Goal: Task Accomplishment & Management: Manage account settings

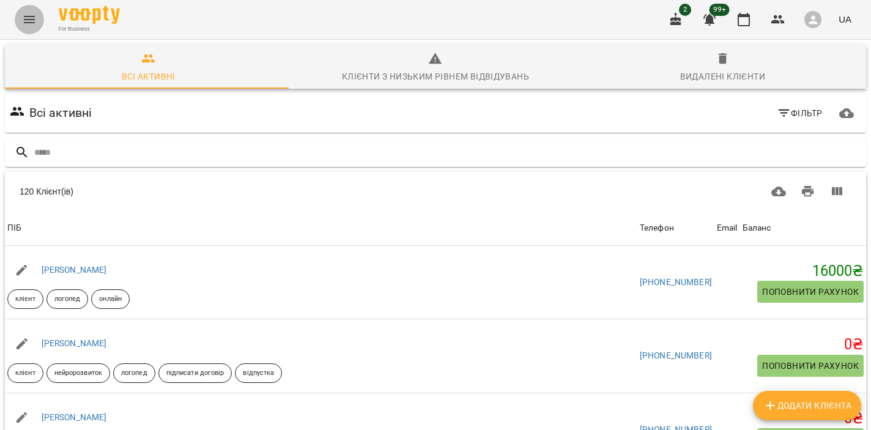
click at [32, 23] on icon "Menu" at bounding box center [29, 19] width 11 height 7
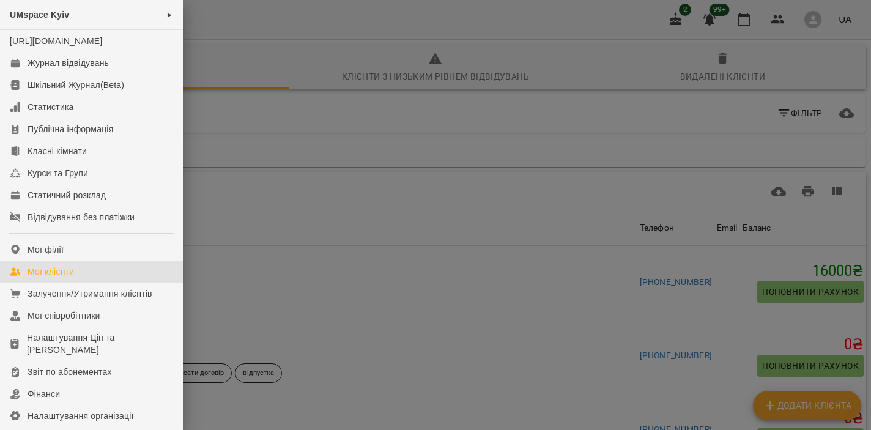
click at [277, 236] on div at bounding box center [435, 215] width 871 height 430
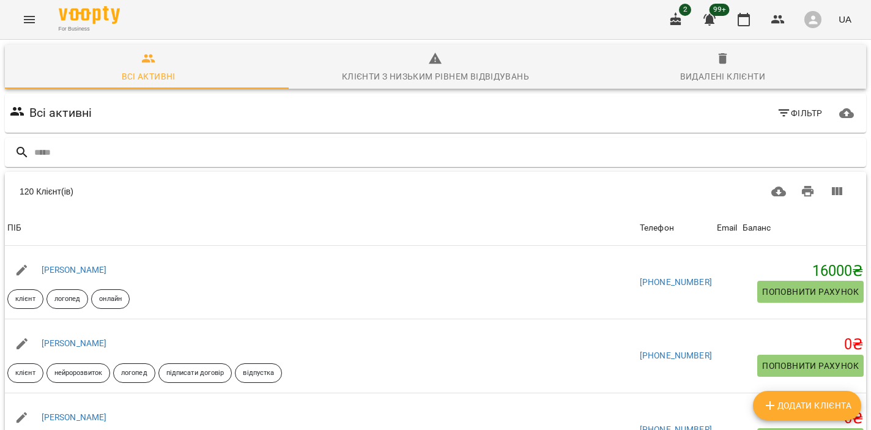
click at [31, 20] on icon "Menu" at bounding box center [29, 19] width 15 height 15
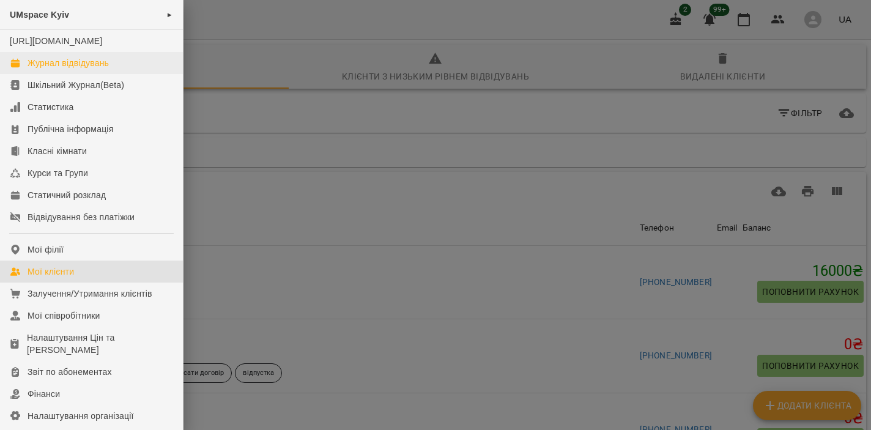
click at [85, 69] on div "Журнал відвідувань" at bounding box center [68, 63] width 81 height 12
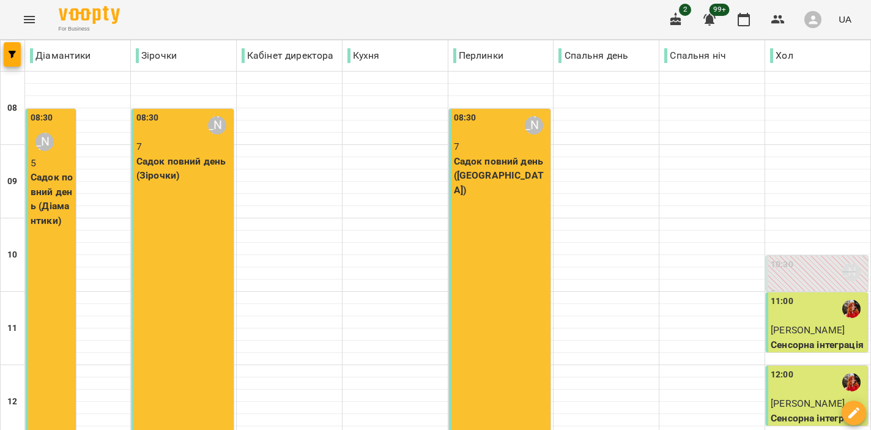
scroll to position [456, 0]
type input "**********"
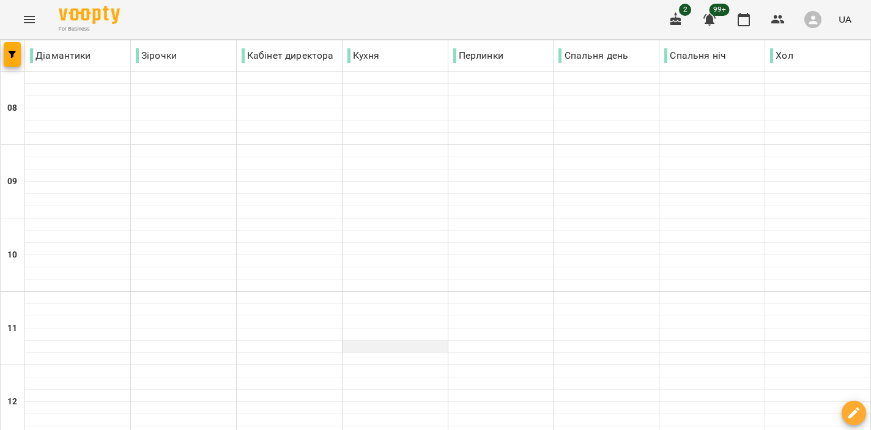
scroll to position [0, 0]
type input "**********"
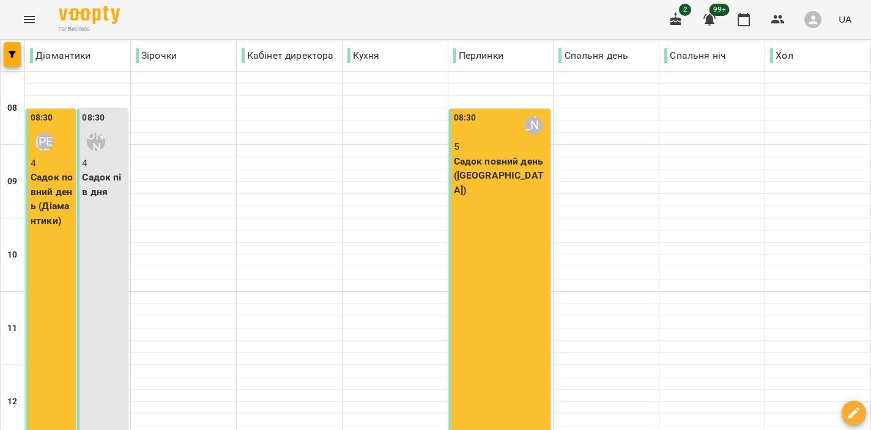
click at [21, 20] on button "Menu" at bounding box center [29, 19] width 29 height 29
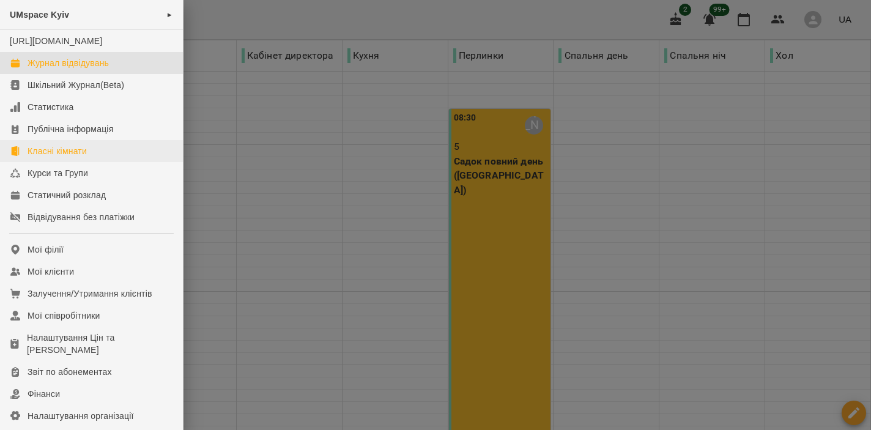
click at [93, 162] on link "Класні кімнати" at bounding box center [91, 151] width 183 height 22
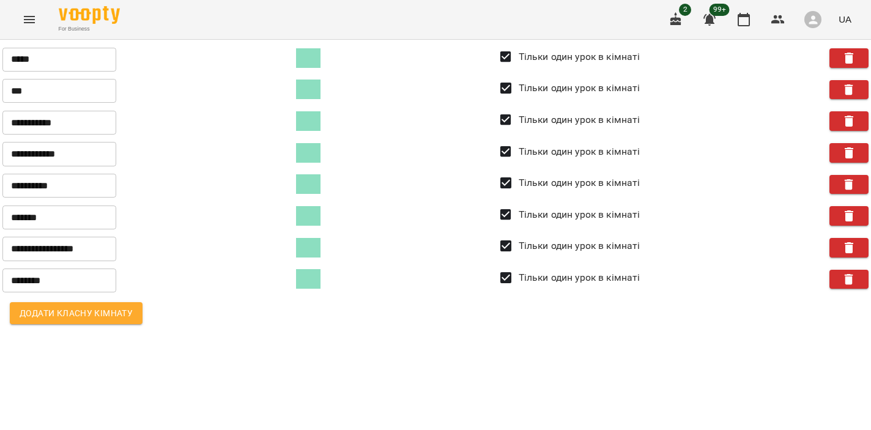
click at [24, 16] on icon "Menu" at bounding box center [29, 19] width 15 height 15
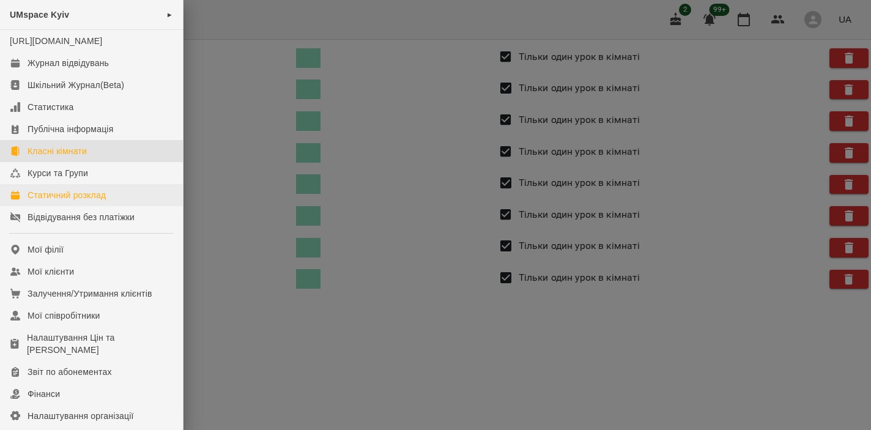
click at [81, 201] on div "Статичний розклад" at bounding box center [67, 195] width 78 height 12
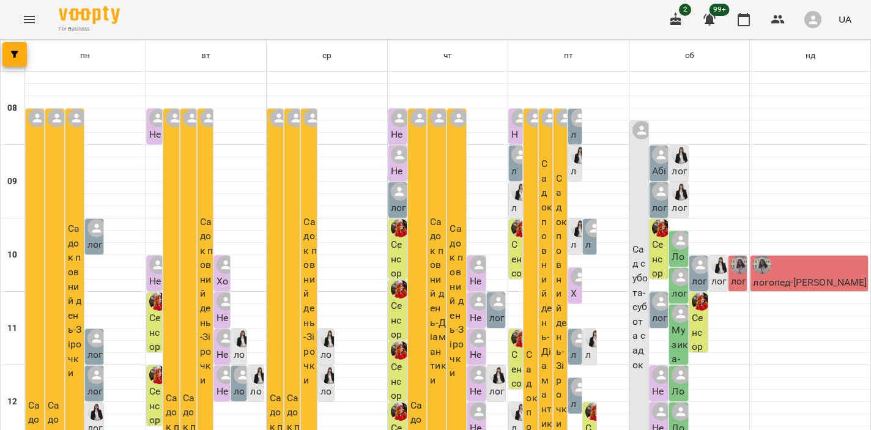
scroll to position [463, 0]
click at [20, 14] on button "Menu" at bounding box center [29, 19] width 29 height 29
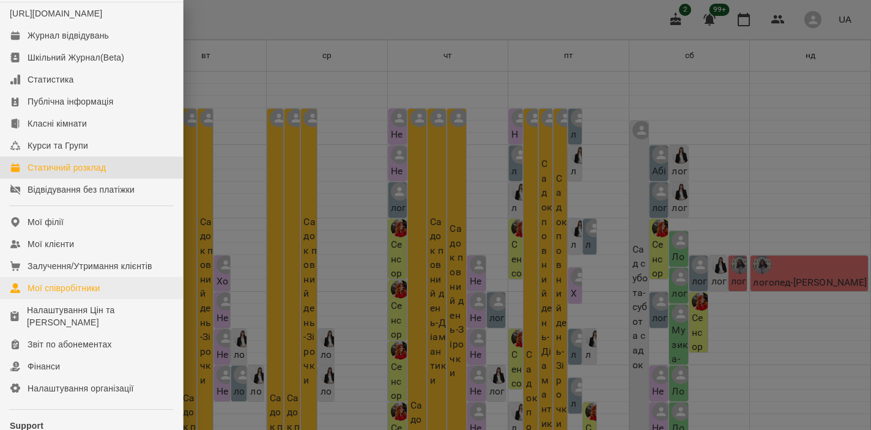
scroll to position [0, 0]
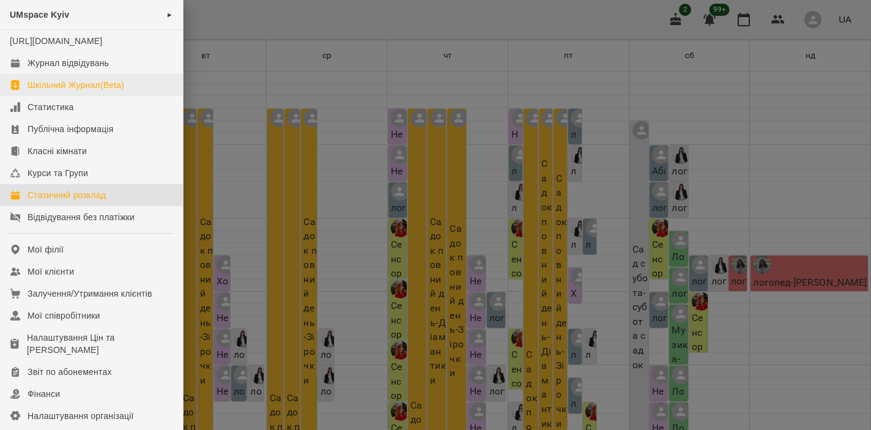
click at [60, 91] on div "Шкільний Журнал(Beta)" at bounding box center [76, 85] width 97 height 12
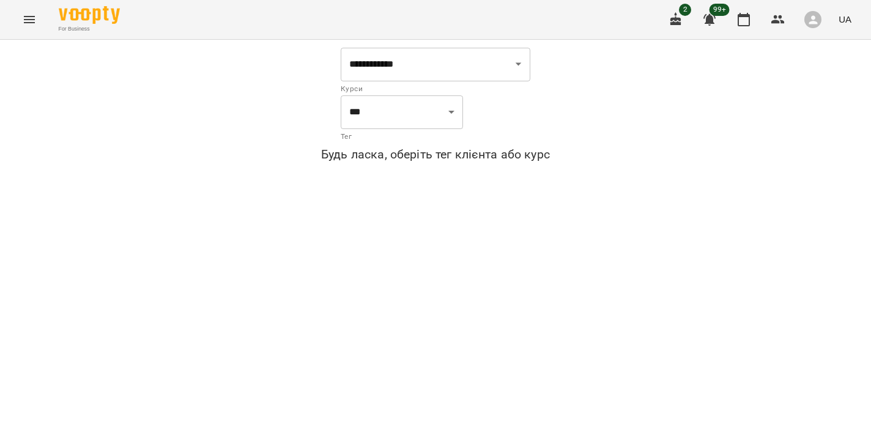
click at [18, 24] on button "Menu" at bounding box center [29, 19] width 29 height 29
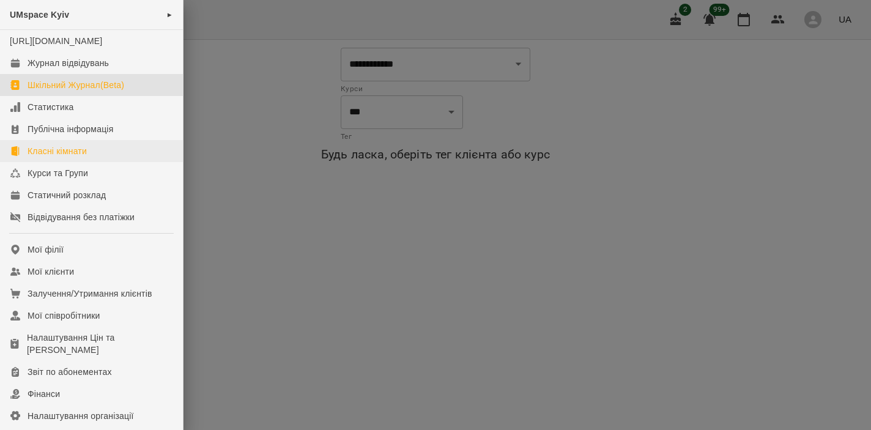
click at [76, 157] on div "Класні кімнати" at bounding box center [57, 151] width 59 height 12
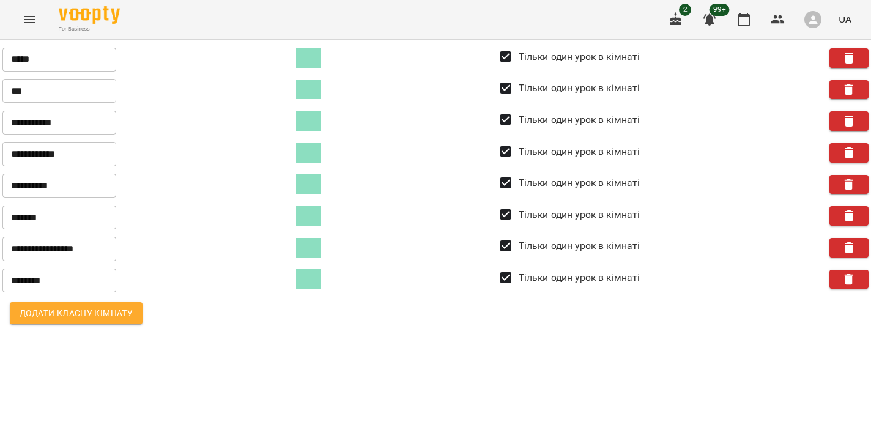
click at [29, 17] on icon "Menu" at bounding box center [29, 19] width 11 height 7
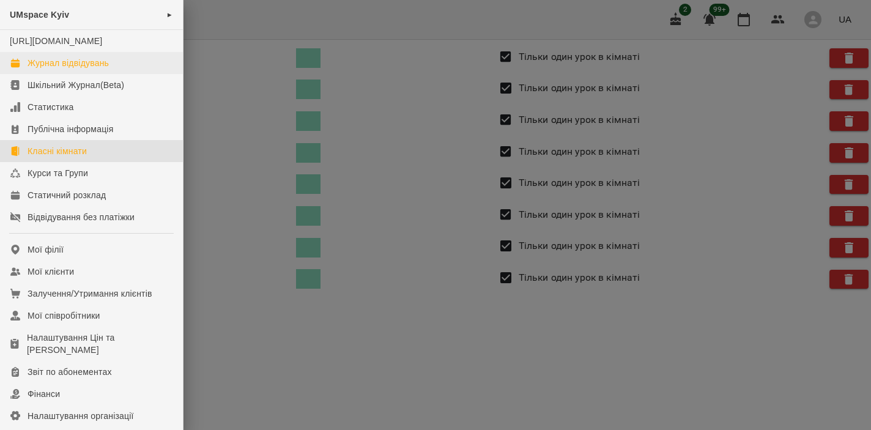
click at [53, 69] on div "Журнал відвідувань" at bounding box center [68, 63] width 81 height 12
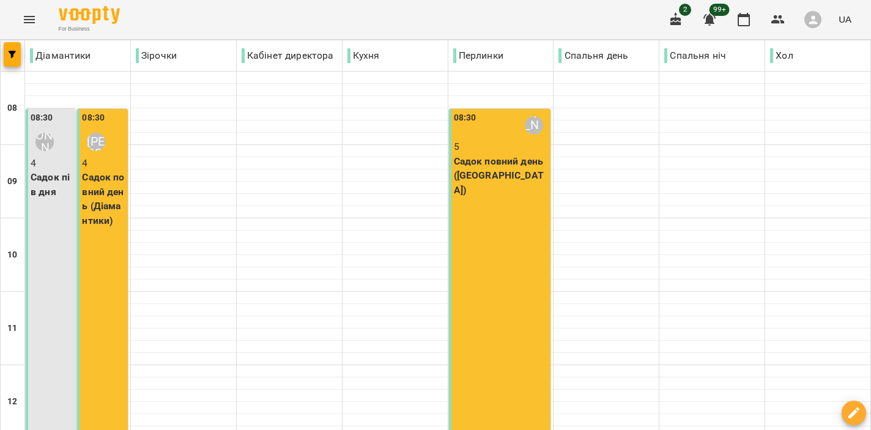
scroll to position [385, 0]
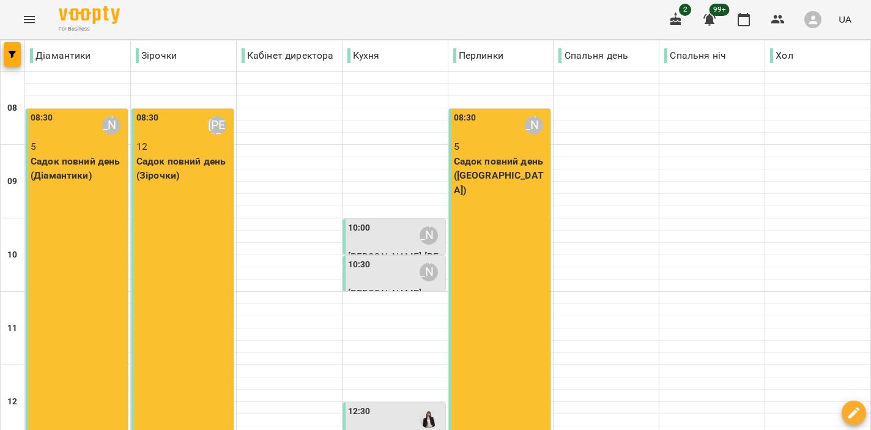
scroll to position [0, 0]
type input "**********"
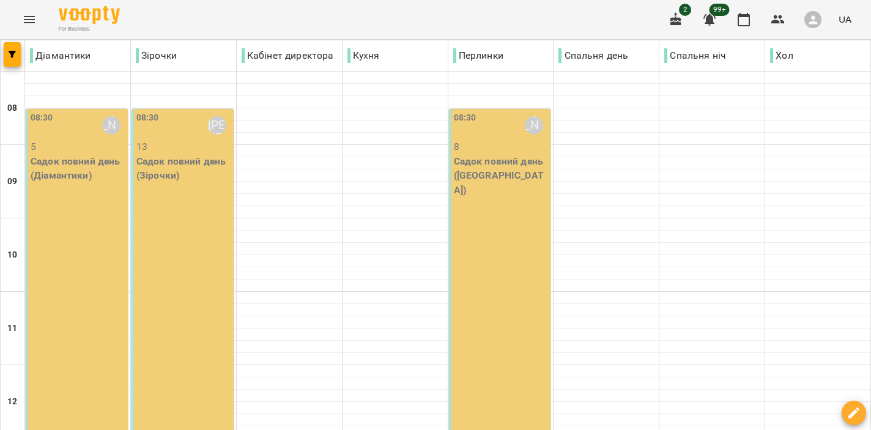
type input "**********"
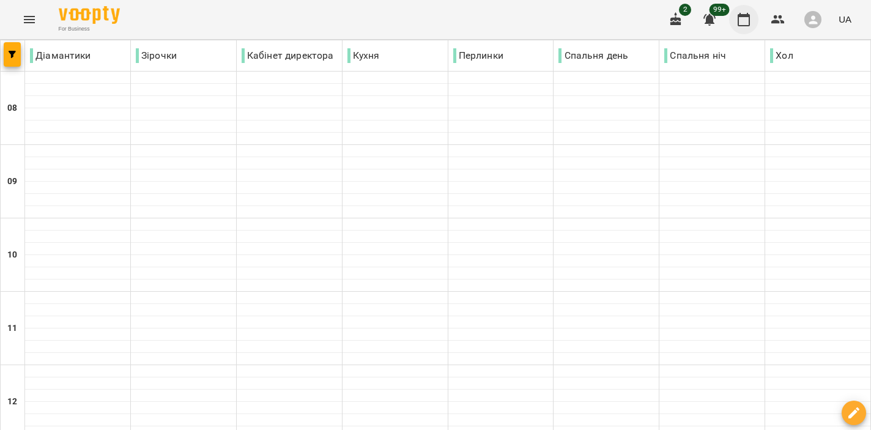
click at [744, 18] on icon "button" at bounding box center [744, 19] width 15 height 15
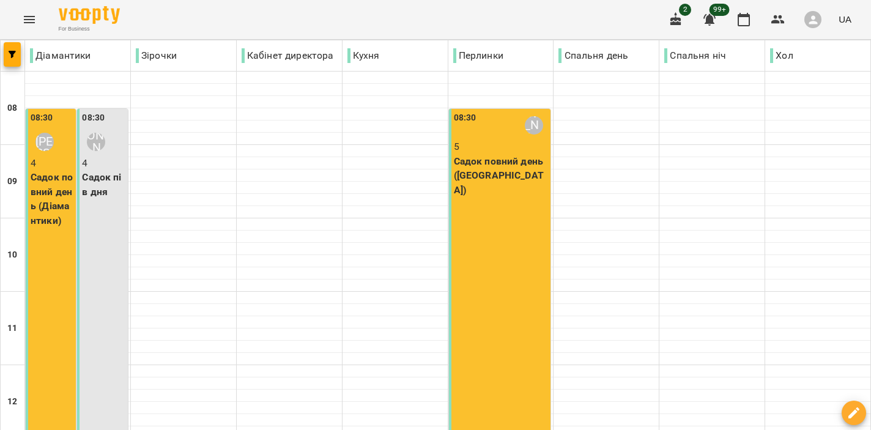
click at [17, 20] on button "Menu" at bounding box center [29, 19] width 29 height 29
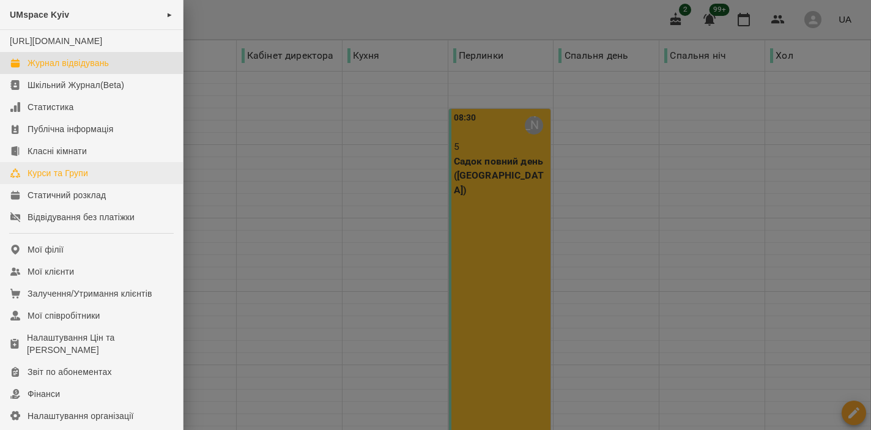
click at [83, 179] on div "Курси та Групи" at bounding box center [58, 173] width 61 height 12
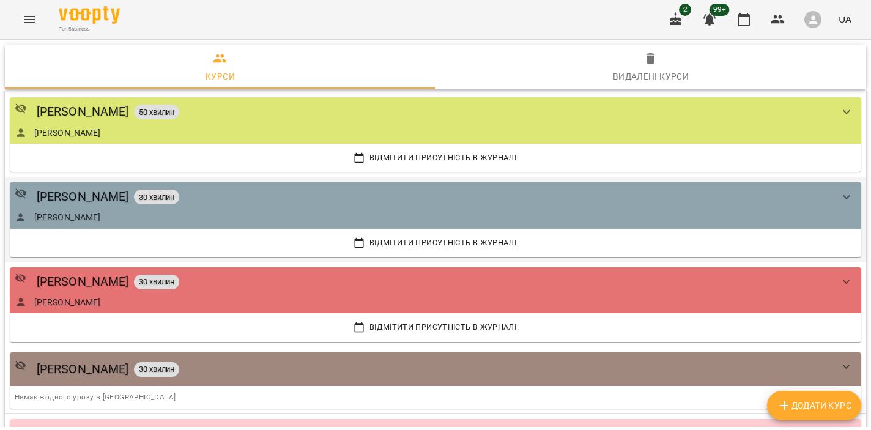
scroll to position [908, 0]
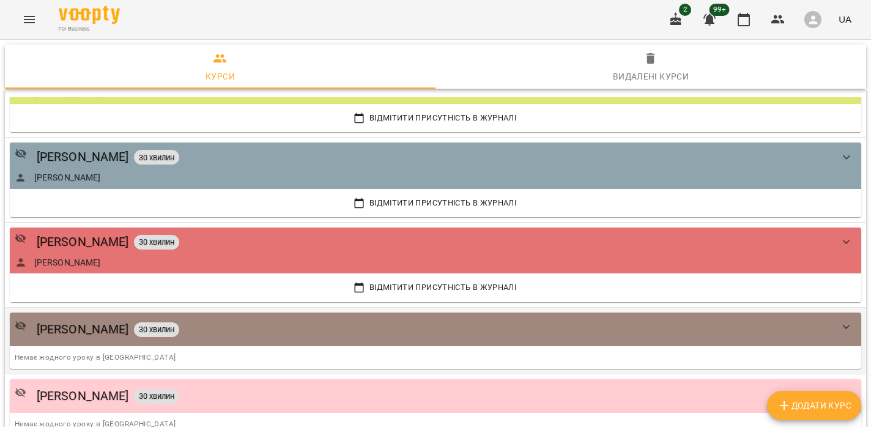
click at [843, 321] on icon "show more" at bounding box center [846, 327] width 15 height 15
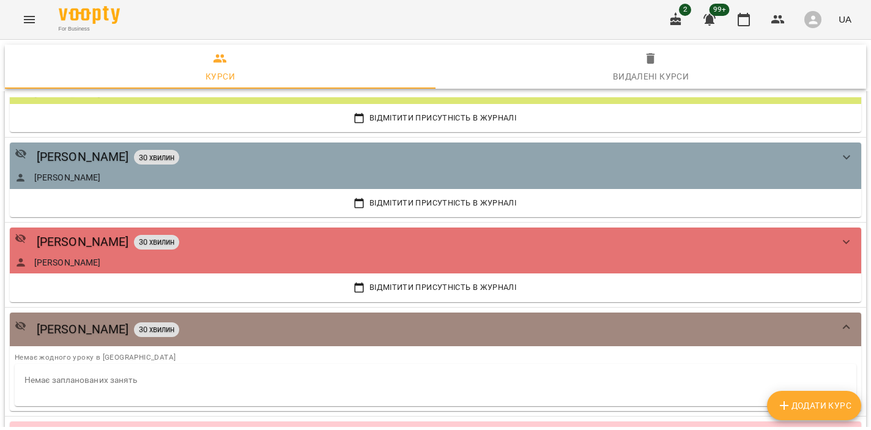
click at [30, 15] on icon "Menu" at bounding box center [29, 19] width 15 height 15
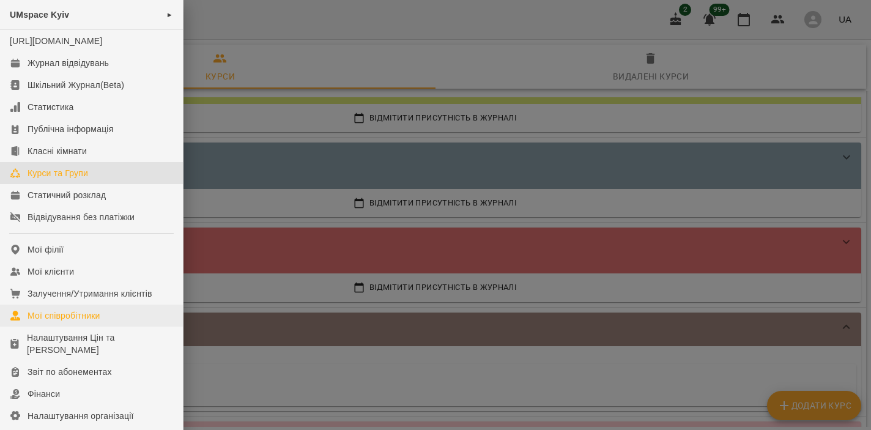
click at [76, 322] on div "Мої співробітники" at bounding box center [64, 316] width 73 height 12
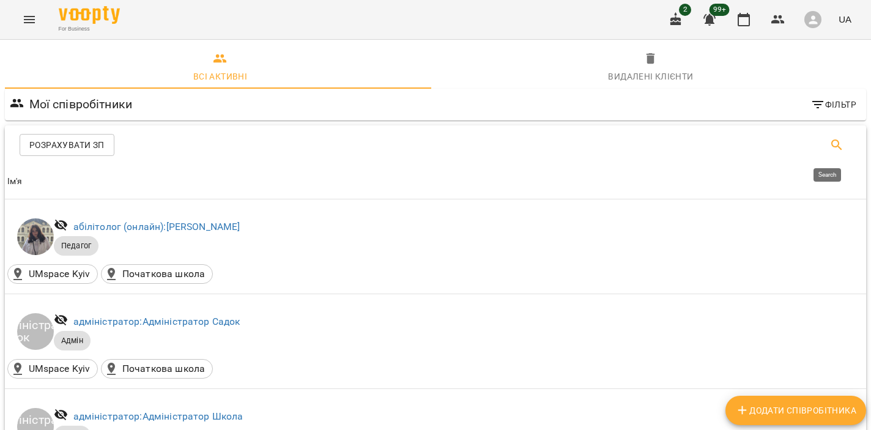
click at [832, 143] on icon "Search" at bounding box center [837, 145] width 15 height 15
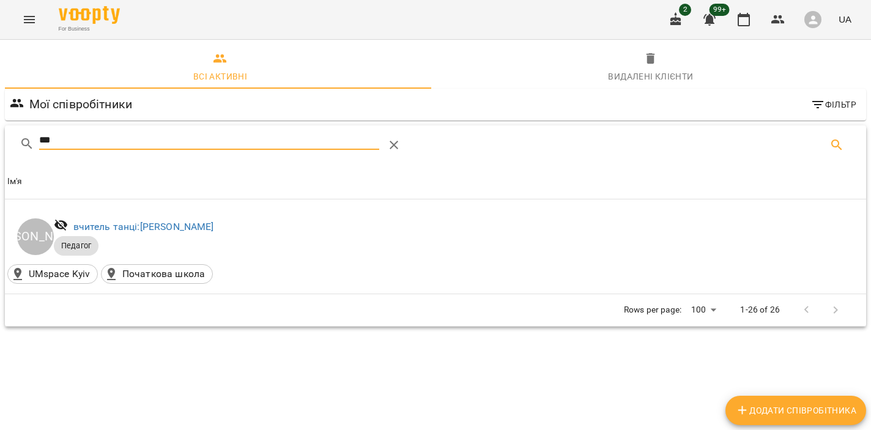
type input "***"
click at [25, 23] on icon "Menu" at bounding box center [29, 19] width 15 height 15
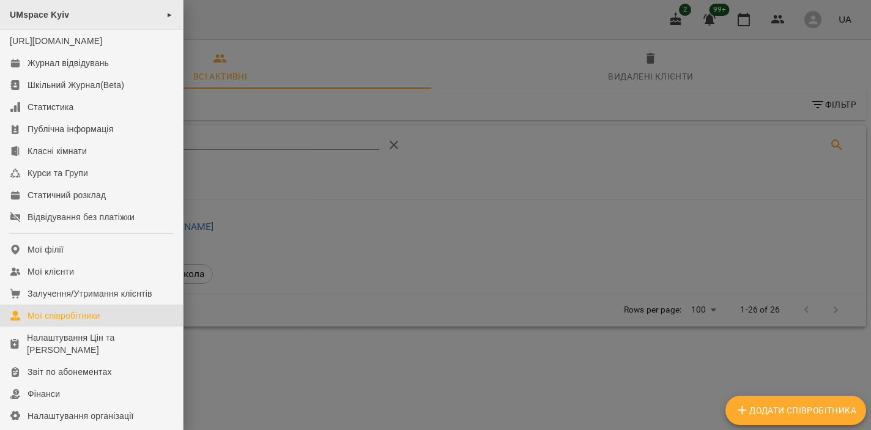
click at [69, 21] on div "UMspace Kyiv ►" at bounding box center [91, 15] width 183 height 30
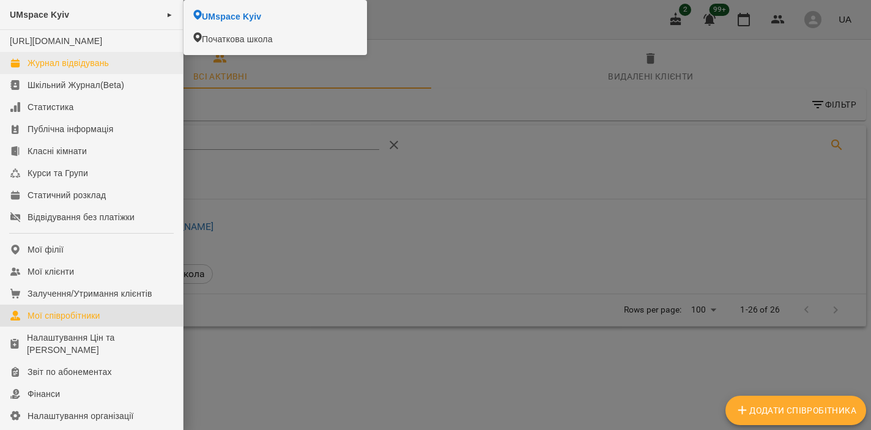
click at [83, 69] on div "Журнал відвідувань" at bounding box center [68, 63] width 81 height 12
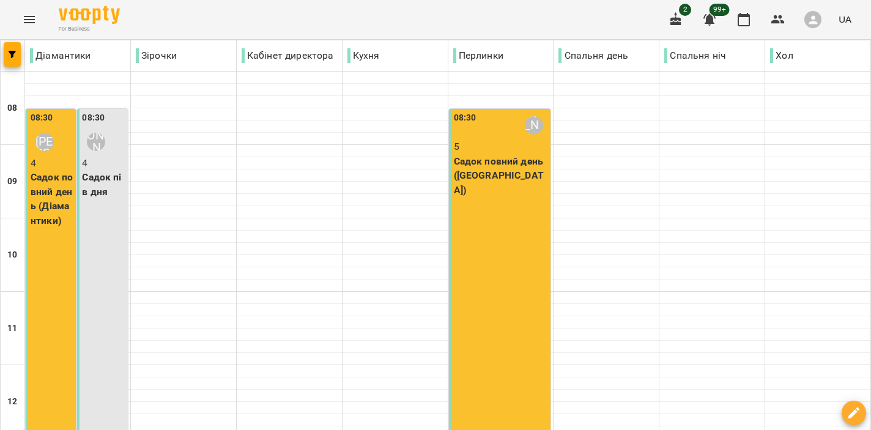
click at [822, 21] on div "button" at bounding box center [813, 19] width 17 height 17
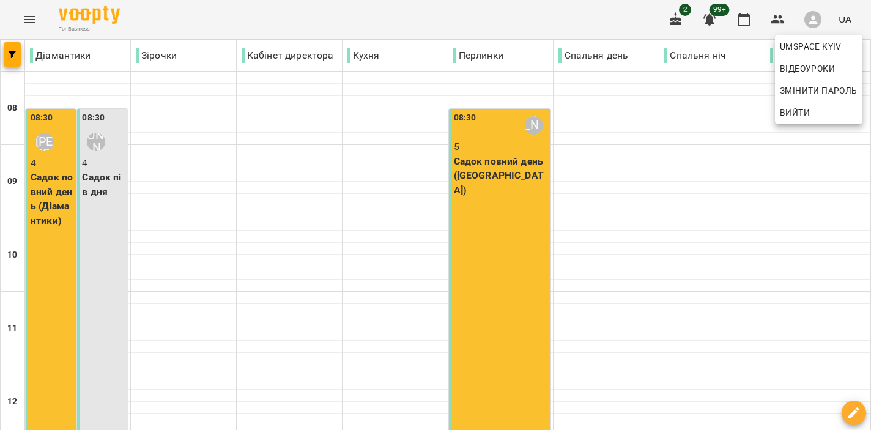
click at [775, 19] on div at bounding box center [435, 215] width 871 height 430
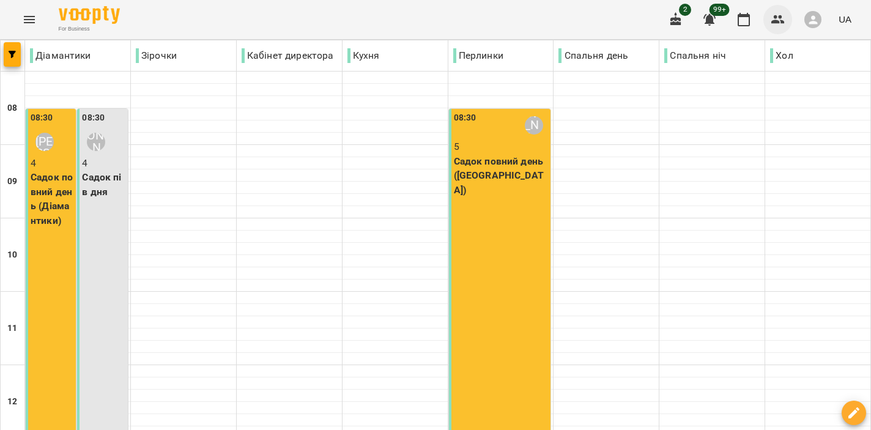
click at [777, 20] on icon "button" at bounding box center [778, 19] width 15 height 15
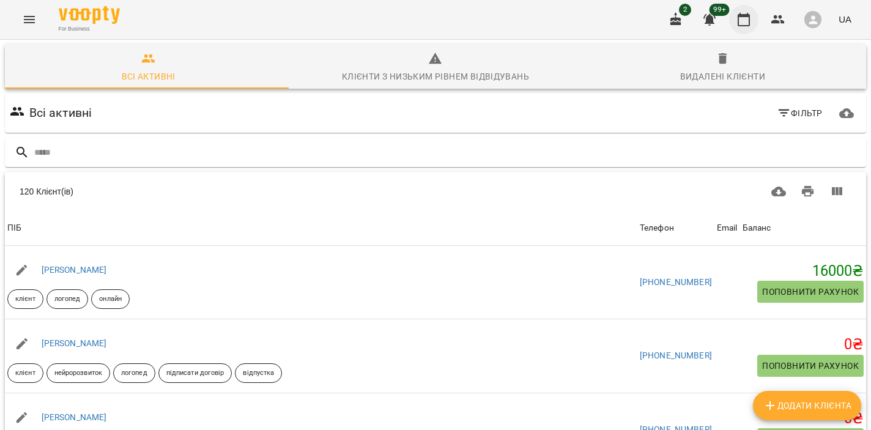
click at [749, 24] on icon "button" at bounding box center [744, 19] width 15 height 15
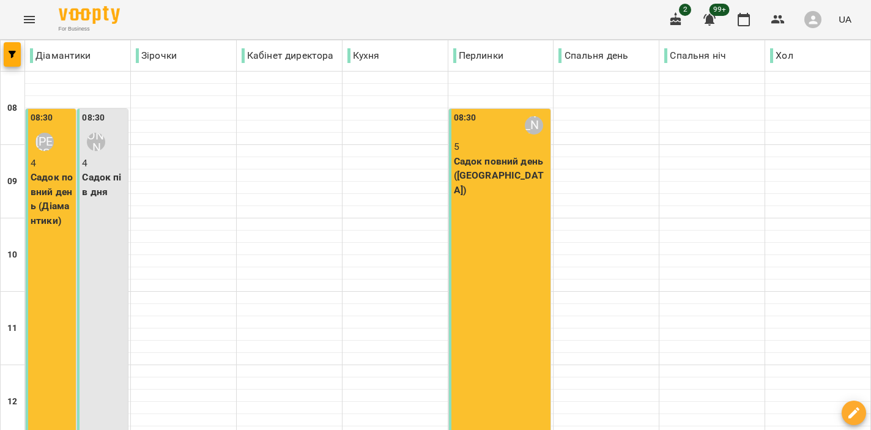
scroll to position [333, 0]
type input "**********"
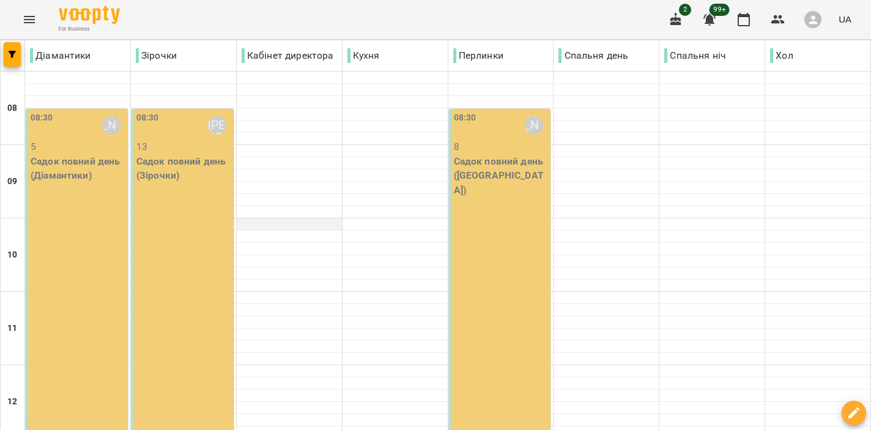
scroll to position [0, 0]
type input "**********"
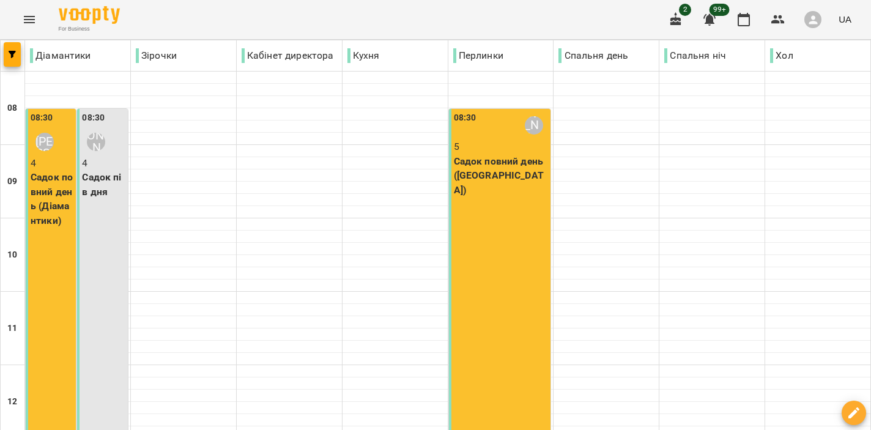
scroll to position [347, 0]
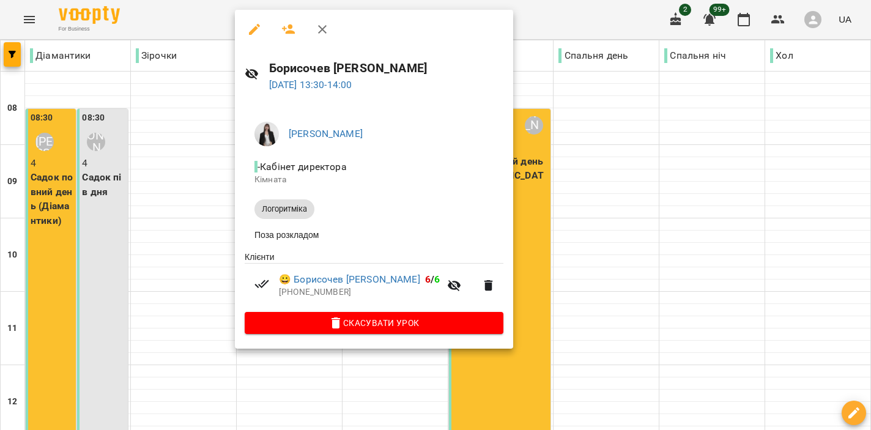
click at [500, 223] on div at bounding box center [435, 215] width 871 height 430
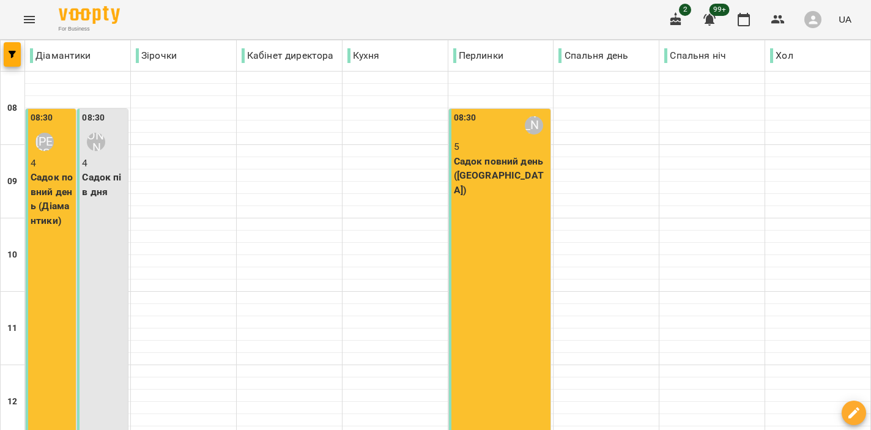
scroll to position [0, 0]
click at [111, 201] on div "08:30 [PERSON_NAME]'я 4 Садок пів дня" at bounding box center [102, 292] width 50 height 366
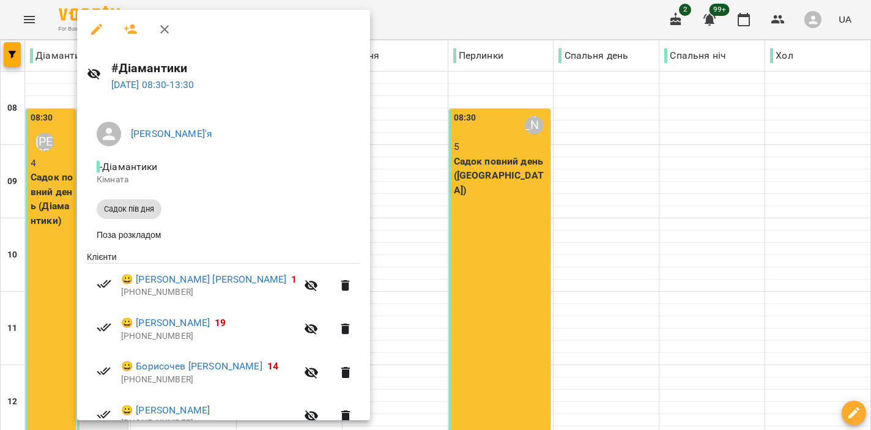
scroll to position [100, 0]
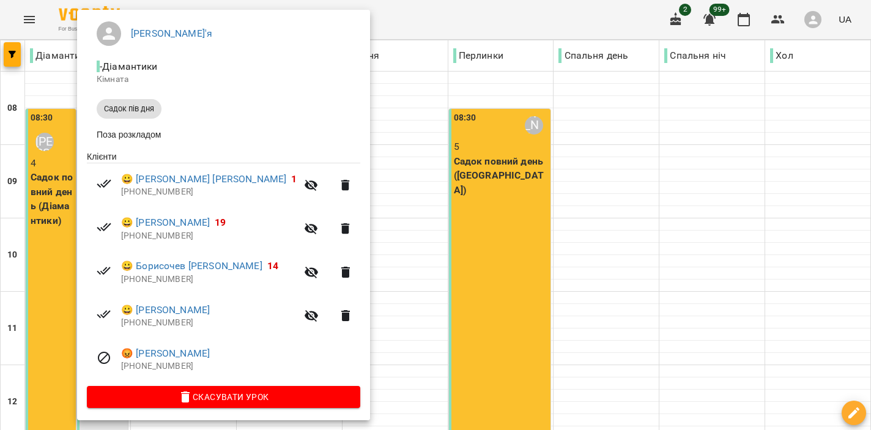
click at [398, 237] on div at bounding box center [435, 215] width 871 height 430
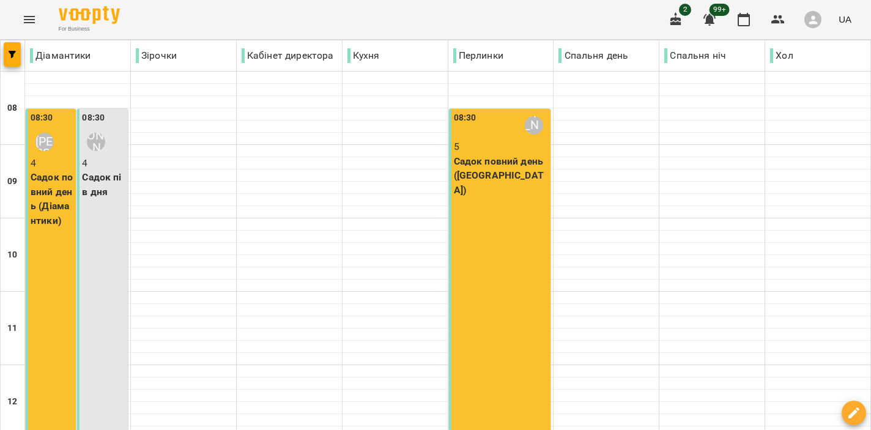
scroll to position [274, 0]
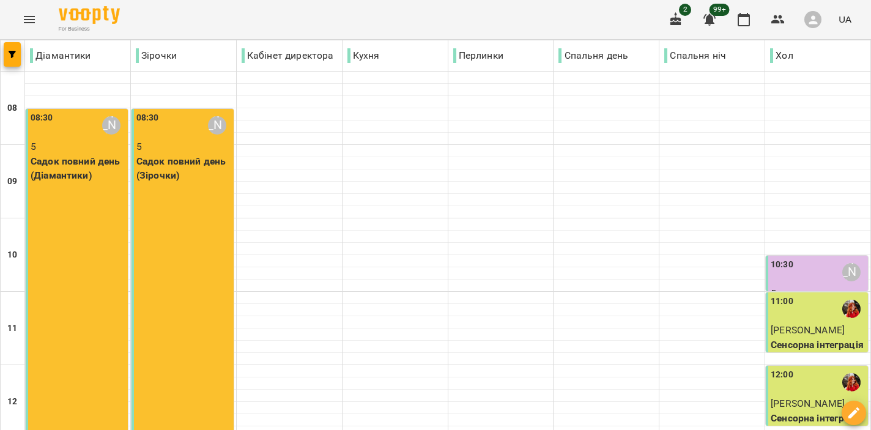
scroll to position [587, 0]
type input "**********"
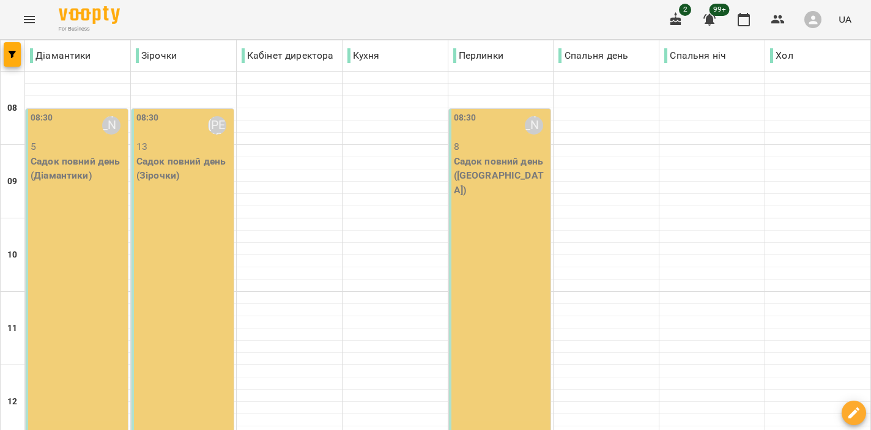
click at [28, 29] on button "Menu" at bounding box center [29, 19] width 29 height 29
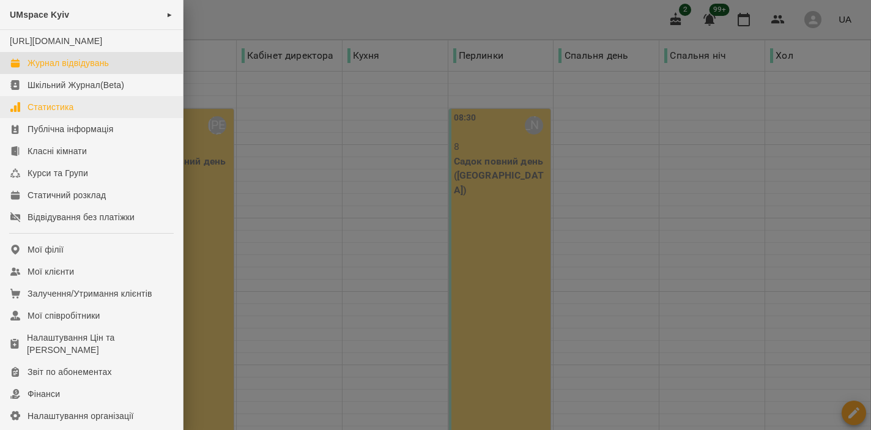
click at [89, 118] on link "Статистика" at bounding box center [91, 107] width 183 height 22
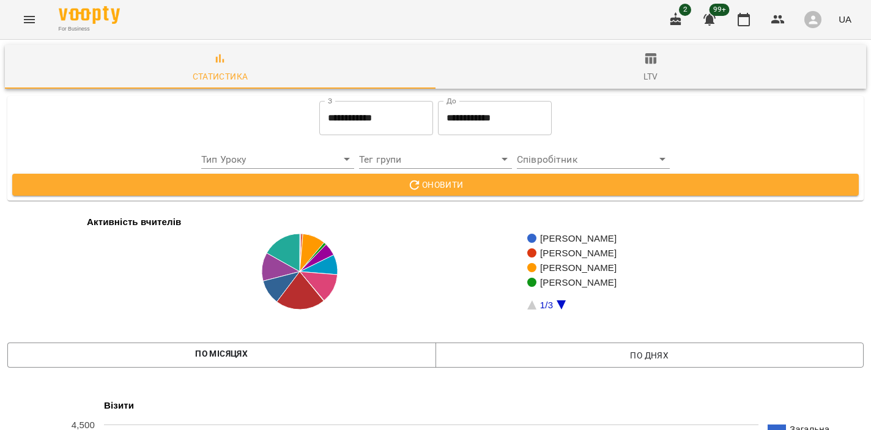
click at [29, 24] on icon "Menu" at bounding box center [29, 19] width 15 height 15
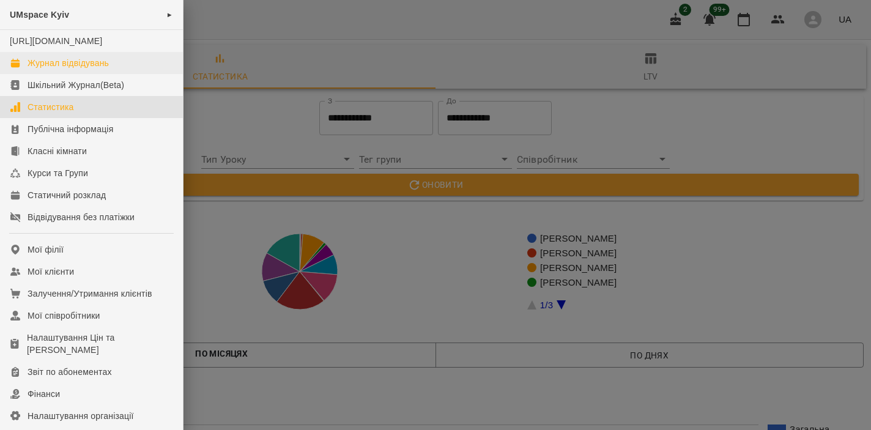
click at [78, 69] on div "Журнал відвідувань" at bounding box center [68, 63] width 81 height 12
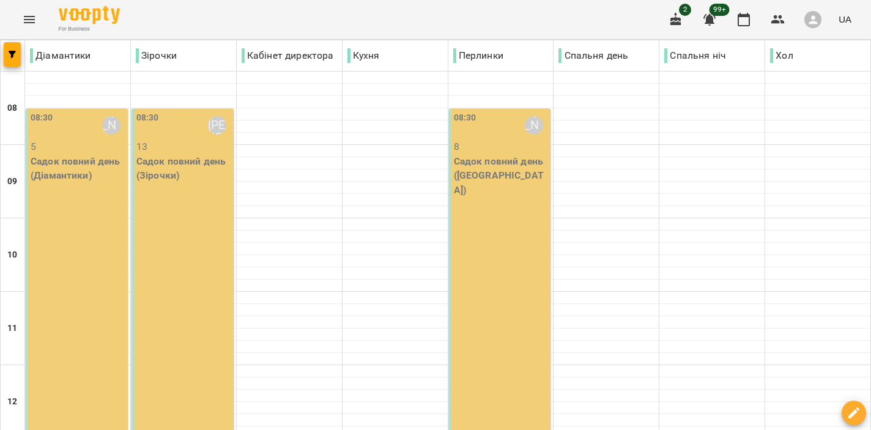
type input "**********"
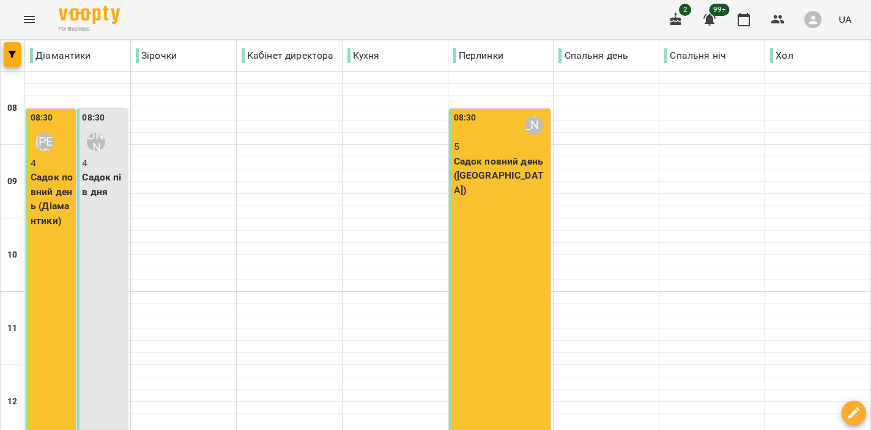
scroll to position [367, 0]
click at [11, 58] on icon "button" at bounding box center [12, 54] width 7 height 7
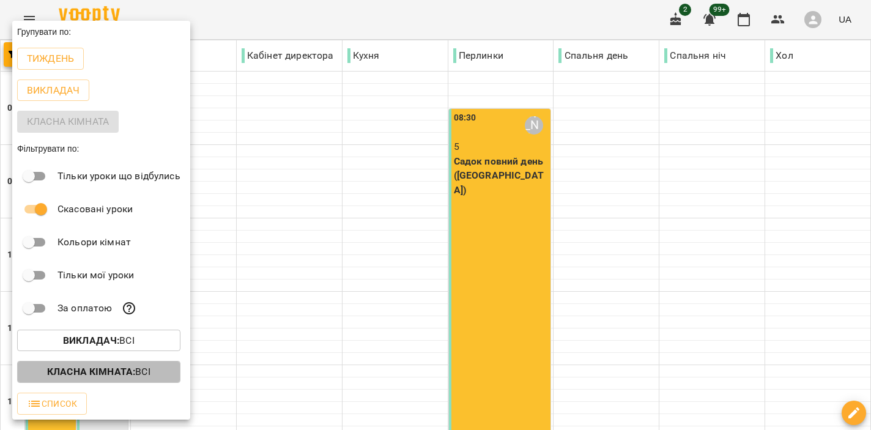
click at [108, 374] on b "Класна кімната :" at bounding box center [91, 372] width 88 height 12
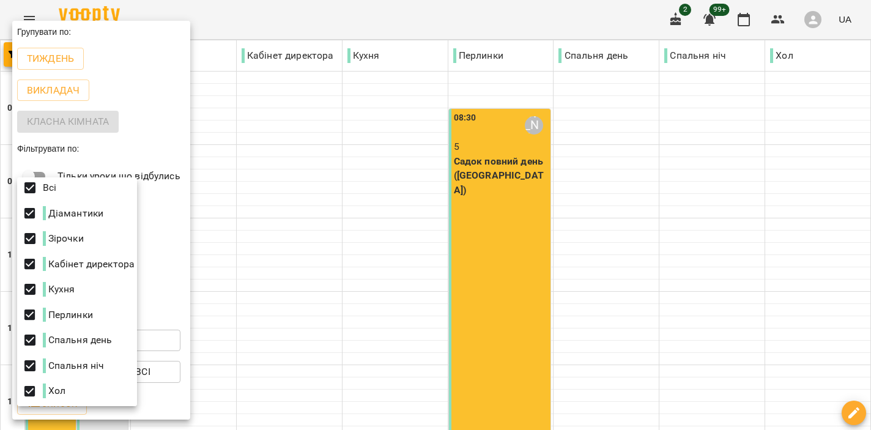
scroll to position [0, 0]
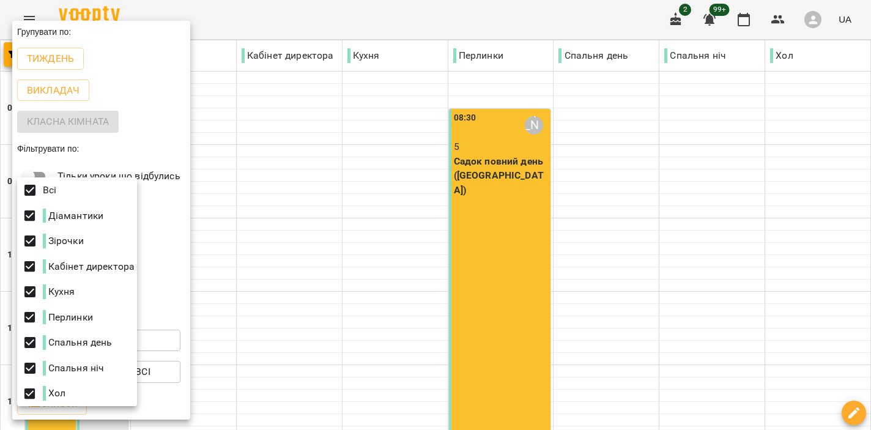
click at [173, 400] on div at bounding box center [435, 215] width 871 height 430
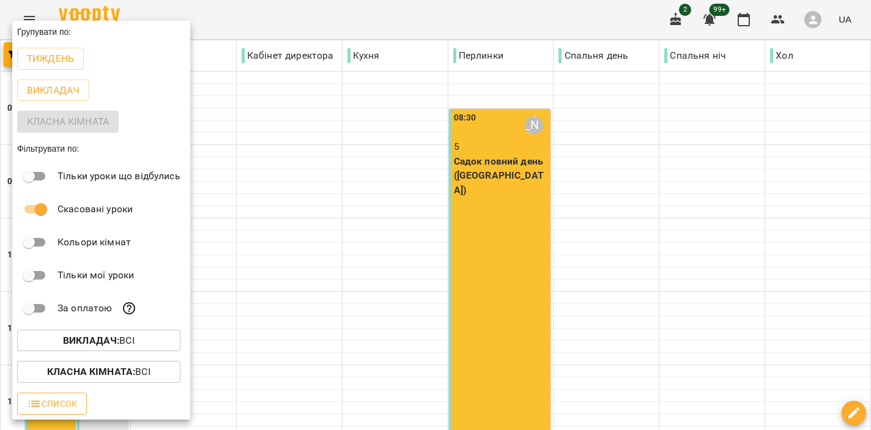
click at [60, 399] on span "Список" at bounding box center [52, 403] width 50 height 15
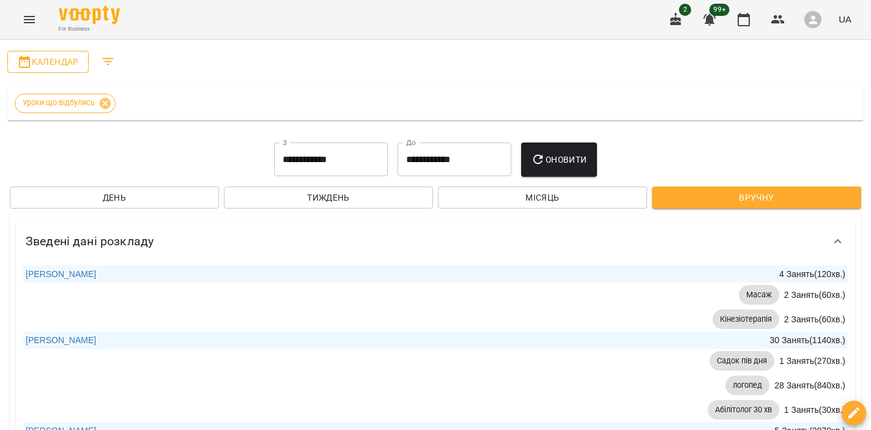
click at [43, 56] on span "Календар" at bounding box center [48, 61] width 62 height 15
